Goal: Task Accomplishment & Management: Complete application form

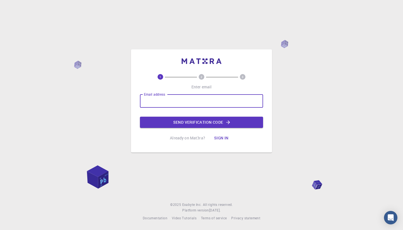
click at [181, 104] on input "Email address" at bounding box center [201, 100] width 123 height 13
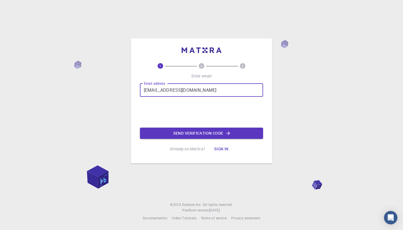
type input "[EMAIL_ADDRESS][DOMAIN_NAME]"
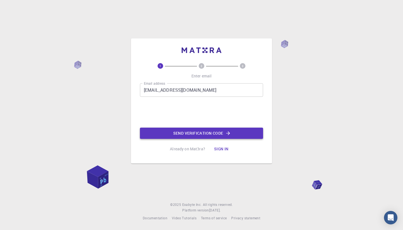
click at [215, 132] on button "Send verification code" at bounding box center [201, 132] width 123 height 11
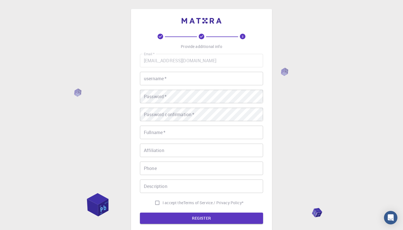
click at [190, 81] on input "username   *" at bounding box center [201, 78] width 123 height 13
type input "faasm1"
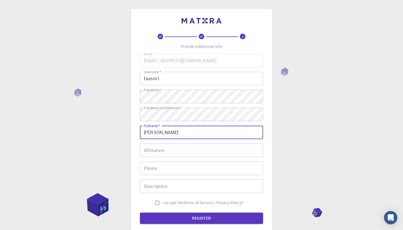
type input "[PERSON_NAME]"
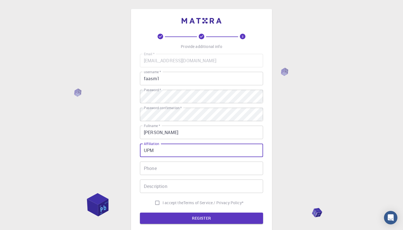
type input "UPM"
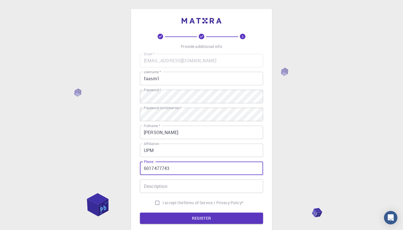
type input "60174777439"
click at [158, 201] on input "I accept the Terms of Service / Privacy Policy *" at bounding box center [157, 202] width 11 height 11
checkbox input "true"
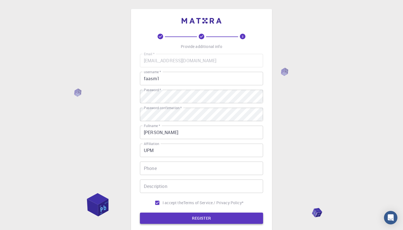
click at [170, 215] on button "REGISTER" at bounding box center [201, 217] width 123 height 11
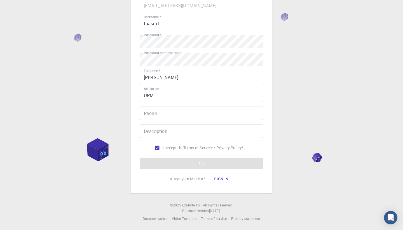
scroll to position [55, 0]
click at [217, 162] on form "Email   * [EMAIL_ADDRESS][DOMAIN_NAME] Email   * username   * faasm1 username  …" at bounding box center [201, 84] width 123 height 170
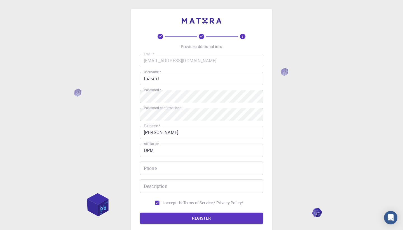
scroll to position [0, 0]
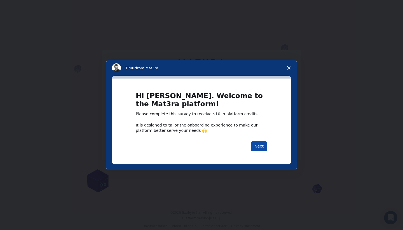
click at [259, 145] on button "Next" at bounding box center [259, 146] width 17 height 10
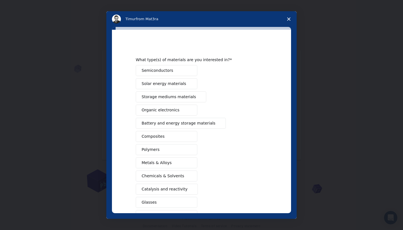
click at [150, 149] on span "Polymers" at bounding box center [151, 149] width 18 height 6
click at [174, 139] on button "Composites" at bounding box center [167, 136] width 62 height 11
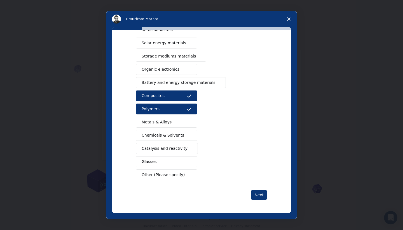
scroll to position [41, 0]
click at [255, 197] on button "Next" at bounding box center [259, 195] width 17 height 10
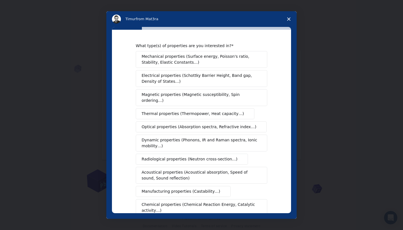
click at [198, 111] on button "Thermal properties (Thermopower, Heat capacity…)" at bounding box center [195, 113] width 119 height 11
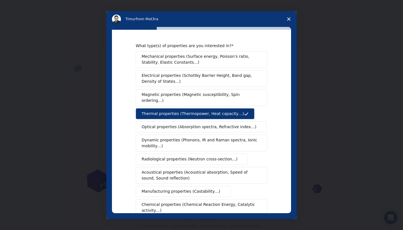
click at [218, 62] on span "Mechanical properties (Surface energy, Poisson's ratio, Stability, Elastic Cons…" at bounding box center [200, 59] width 117 height 12
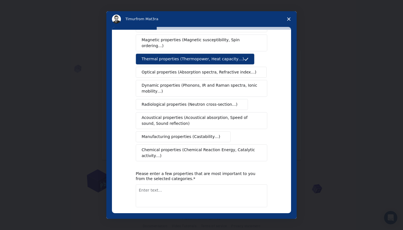
scroll to position [60, 0]
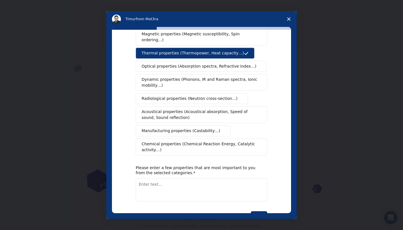
click at [209, 141] on span "Chemical properties (Chemical Reaction Energy, Catalytic activity…)" at bounding box center [200, 147] width 116 height 12
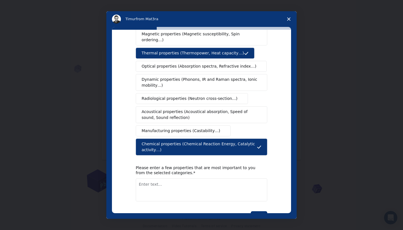
click at [241, 188] on textarea "Enter text..." at bounding box center [202, 189] width 132 height 23
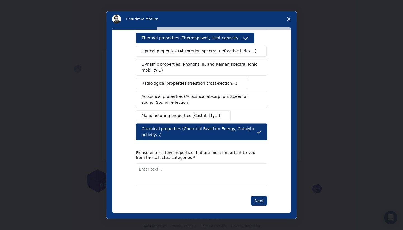
scroll to position [75, 0]
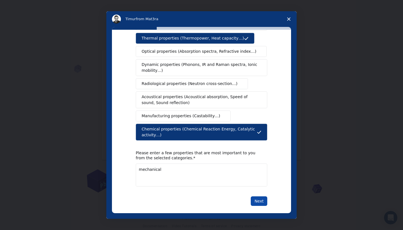
type textarea "mechanical"
click at [258, 196] on button "Next" at bounding box center [259, 201] width 17 height 10
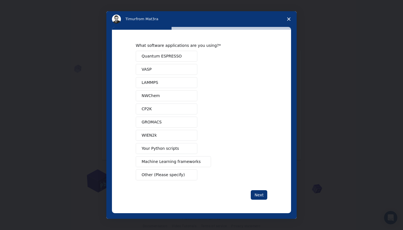
scroll to position [0, 0]
click at [255, 194] on button "Next" at bounding box center [259, 195] width 17 height 10
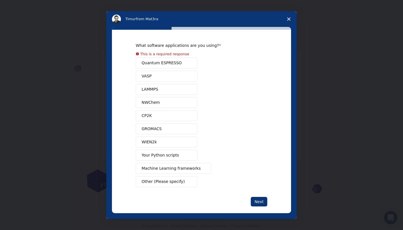
click at [154, 182] on div "What software applications are you using? This is a required response Quantum E…" at bounding box center [202, 124] width 132 height 163
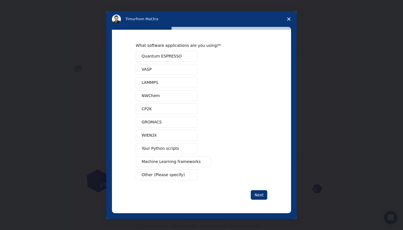
click at [166, 57] on span "Quantum ESPRESSO" at bounding box center [162, 56] width 40 height 6
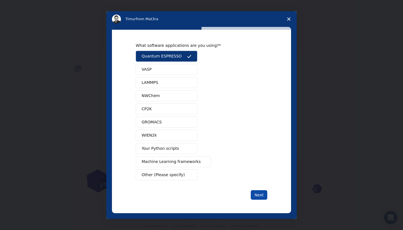
click at [256, 195] on button "Next" at bounding box center [259, 195] width 17 height 10
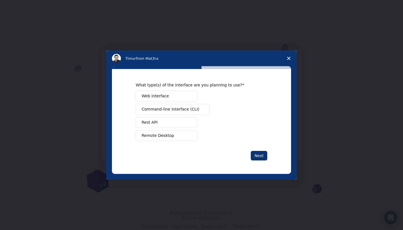
click at [172, 98] on button "Web interface" at bounding box center [167, 95] width 62 height 11
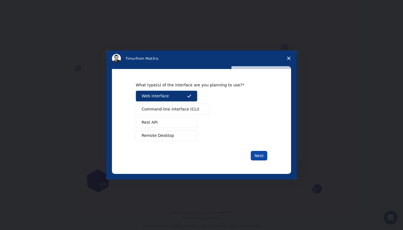
click at [260, 157] on button "Next" at bounding box center [259, 156] width 17 height 10
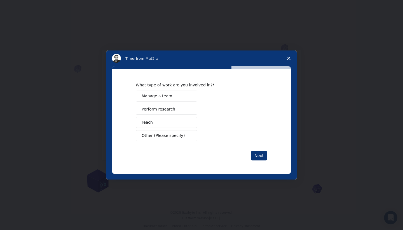
click at [167, 111] on span "Perform research" at bounding box center [159, 109] width 34 height 6
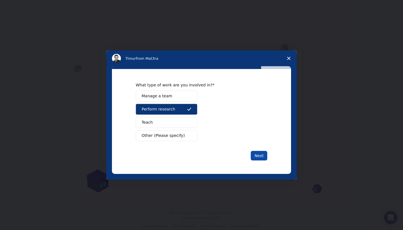
click at [257, 153] on button "Next" at bounding box center [259, 156] width 17 height 10
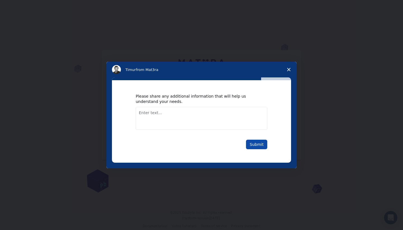
click at [260, 145] on button "Submit" at bounding box center [256, 144] width 21 height 10
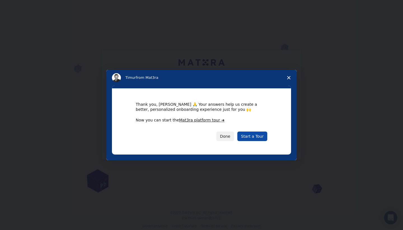
click at [249, 137] on link "Start a Tour" at bounding box center [252, 136] width 30 height 10
